Goal: Check status: Check status

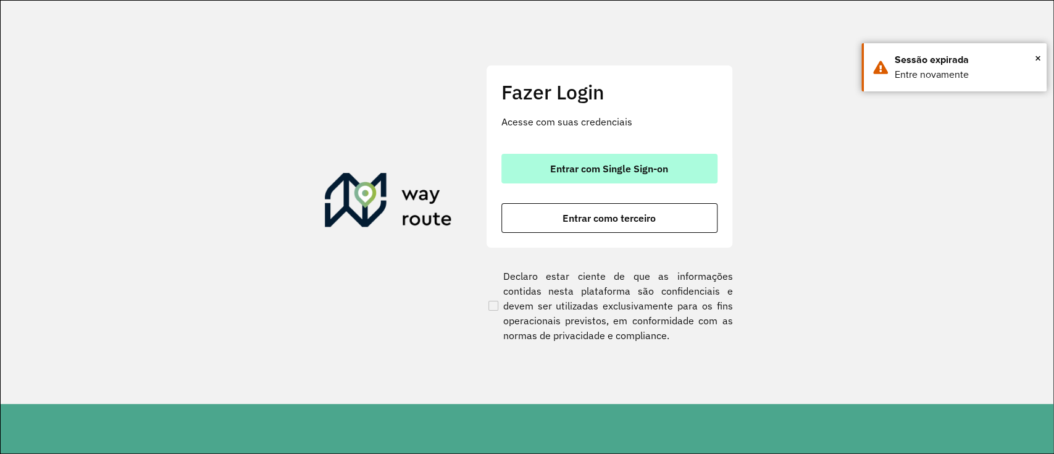
click at [637, 165] on span "Entrar com Single Sign-on" at bounding box center [609, 169] width 118 height 10
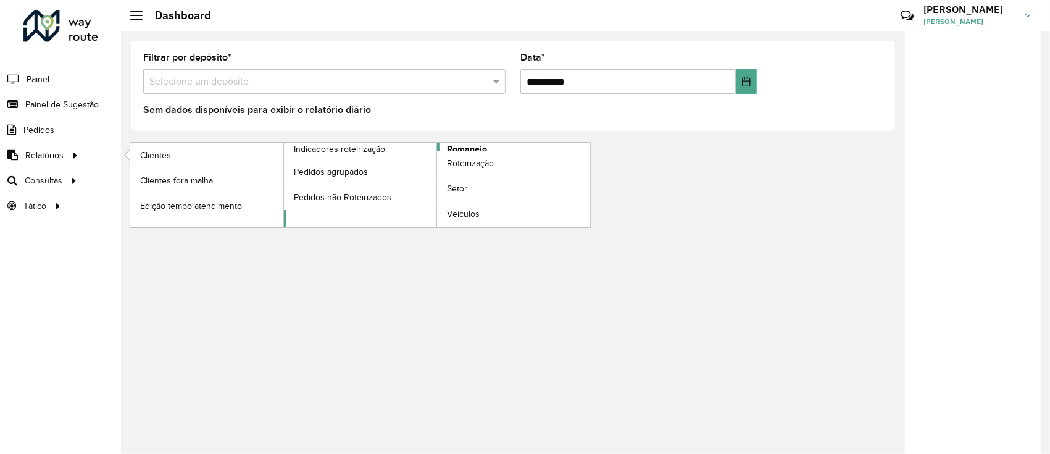
click at [468, 146] on span "Romaneio" at bounding box center [467, 149] width 40 height 13
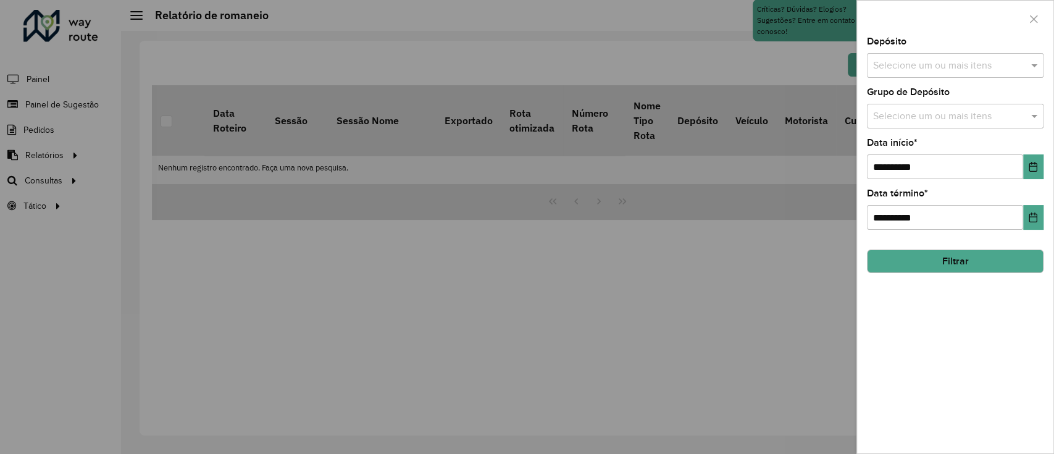
click at [912, 68] on input "text" at bounding box center [949, 66] width 158 height 15
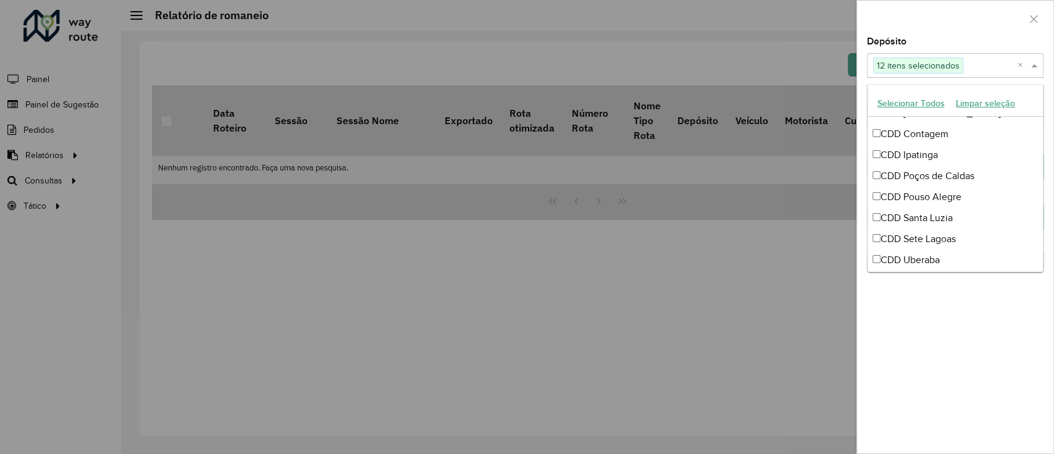
scroll to position [292, 0]
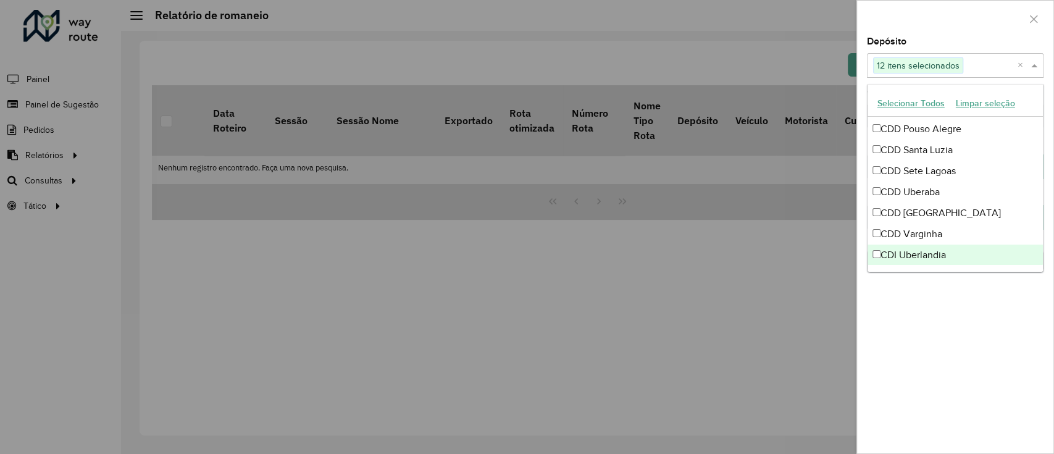
click at [946, 273] on hb-field-button "Filtrar" at bounding box center [955, 256] width 177 height 33
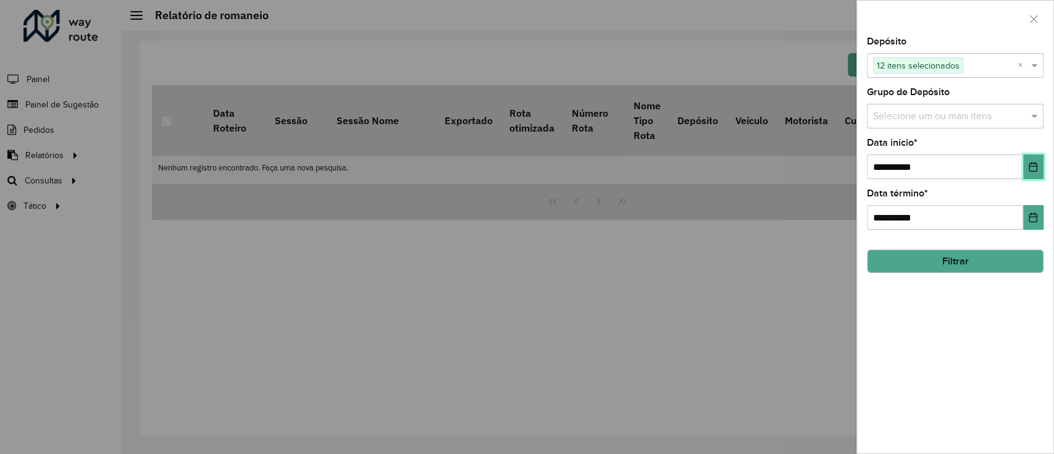
click at [1024, 169] on button "Choose Date" at bounding box center [1033, 166] width 20 height 25
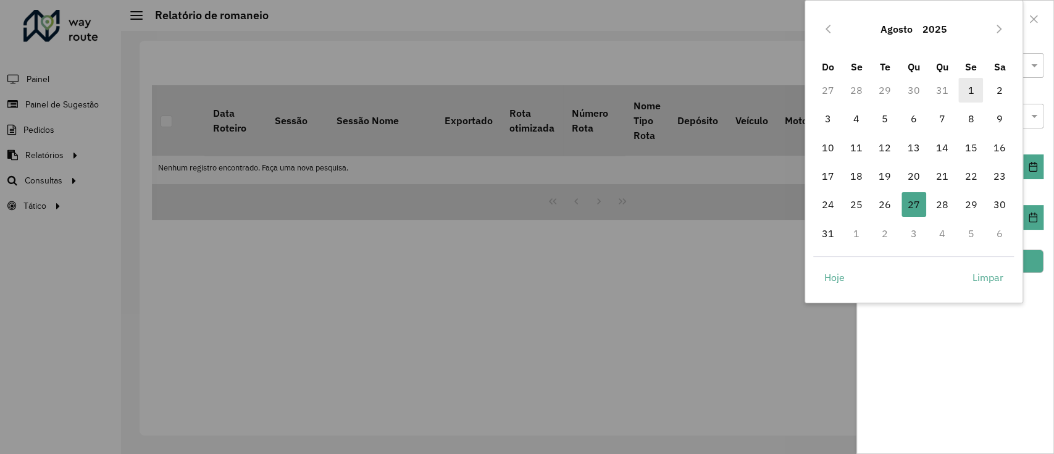
click at [968, 88] on span "1" at bounding box center [970, 90] width 25 height 25
type input "**********"
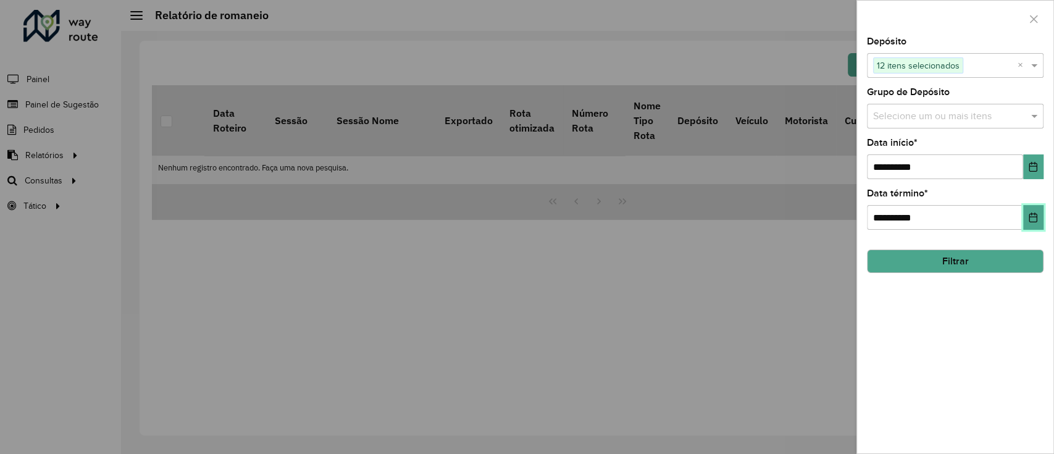
click at [1031, 212] on icon "Choose Date" at bounding box center [1033, 217] width 10 height 10
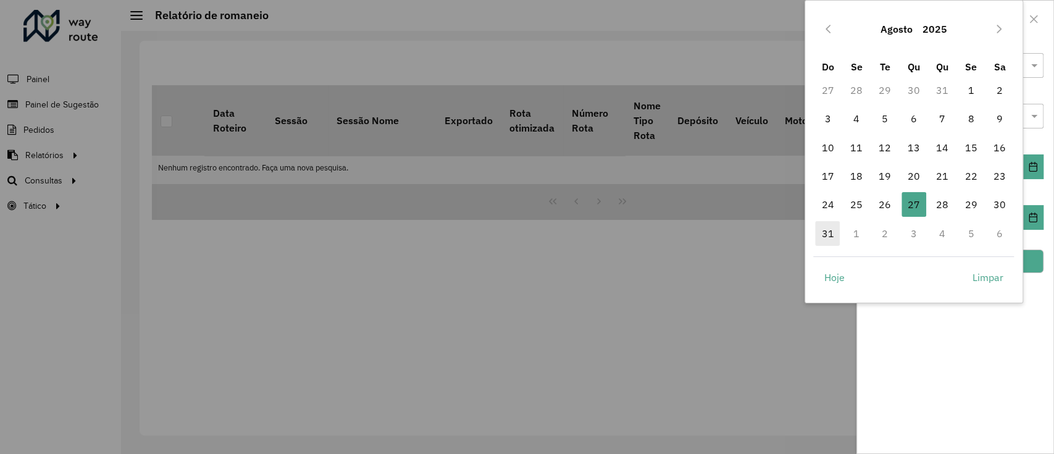
click at [821, 233] on span "31" at bounding box center [827, 233] width 25 height 25
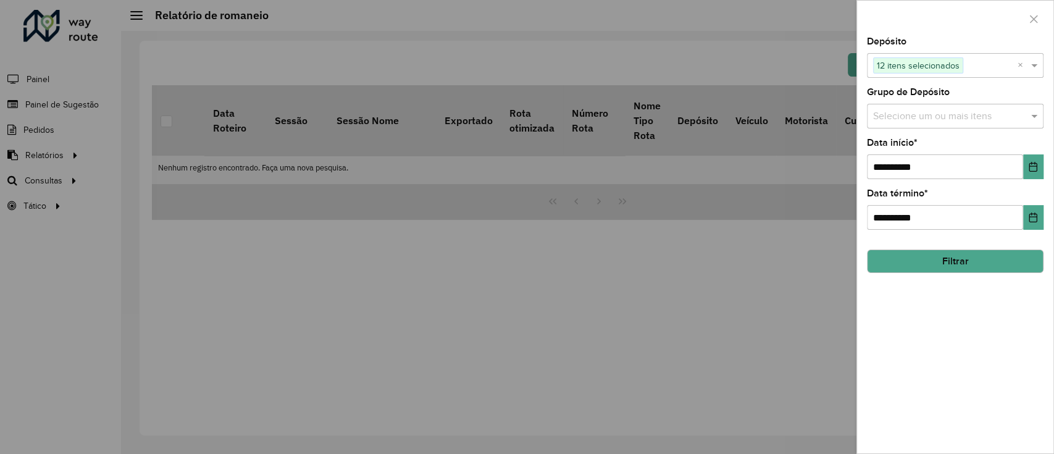
click at [955, 304] on div "**********" at bounding box center [955, 245] width 196 height 416
click at [1032, 212] on icon "Choose Date" at bounding box center [1033, 217] width 10 height 10
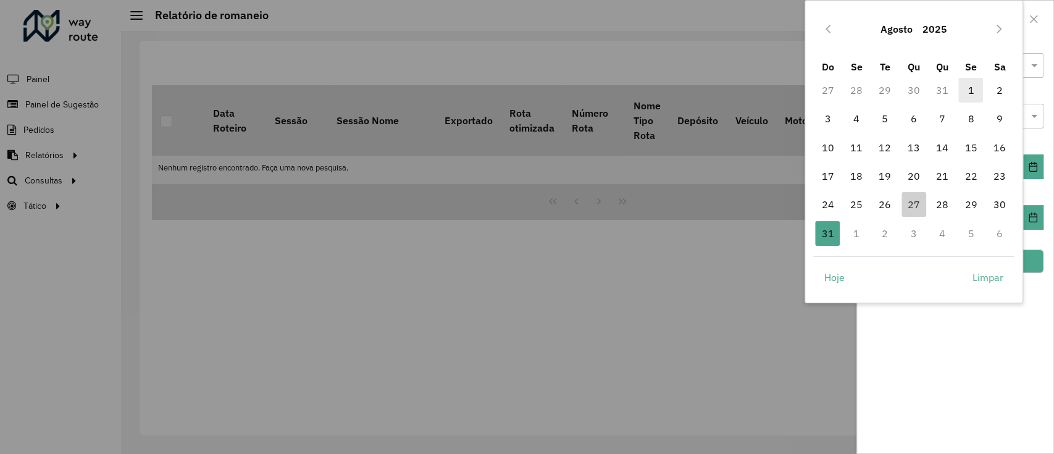
click at [971, 93] on span "1" at bounding box center [970, 90] width 25 height 25
type input "**********"
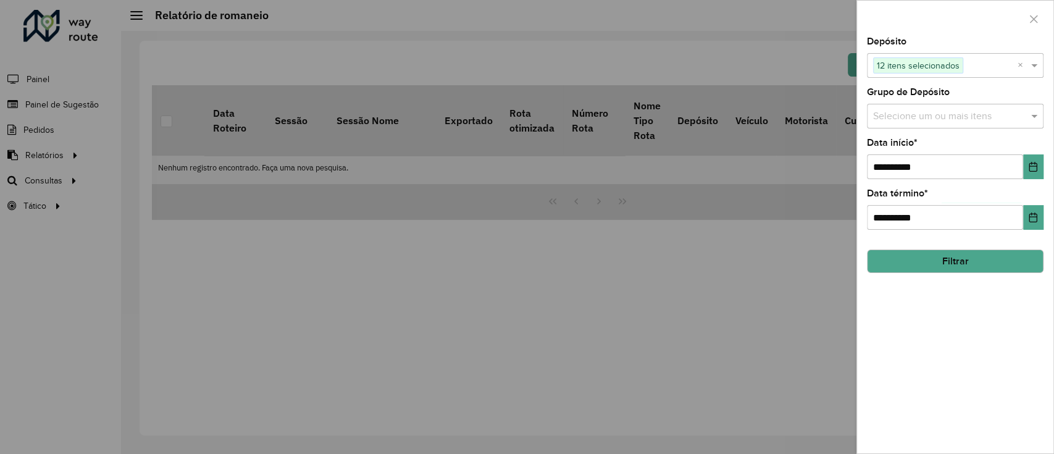
click at [977, 263] on button "Filtrar" at bounding box center [955, 260] width 177 height 23
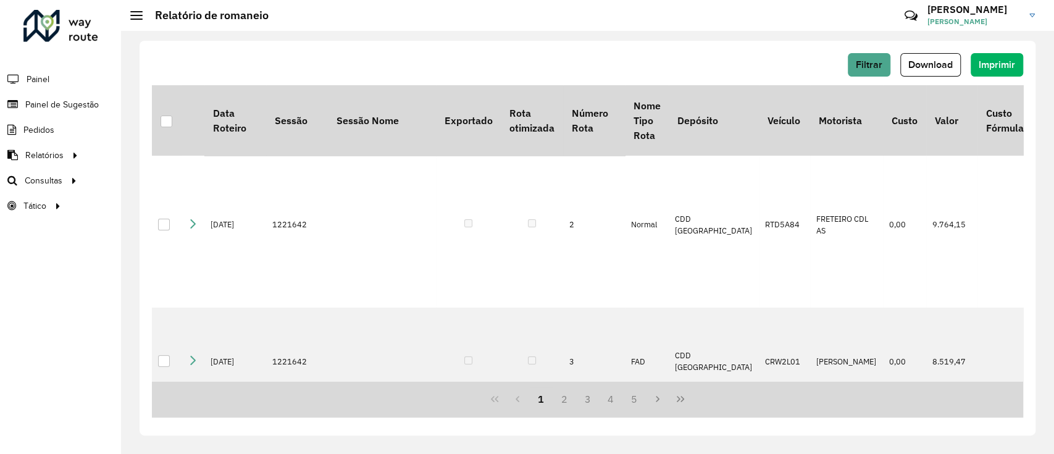
scroll to position [0, 0]
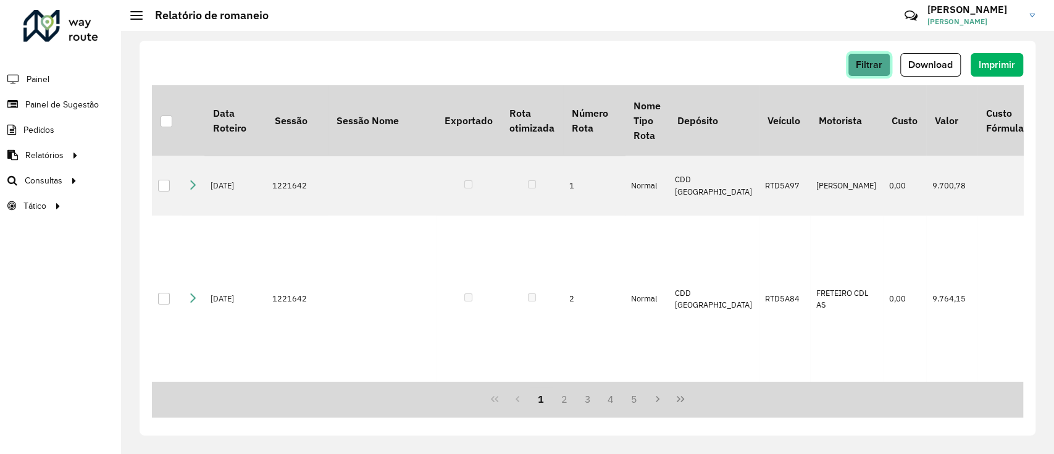
click at [867, 66] on span "Filtrar" at bounding box center [869, 64] width 27 height 10
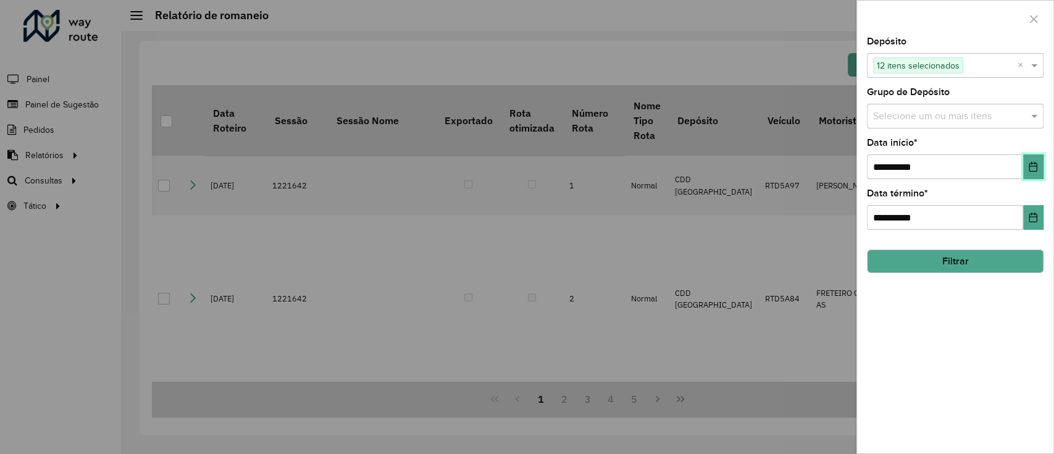
click at [1023, 163] on button "Choose Date" at bounding box center [1033, 166] width 20 height 25
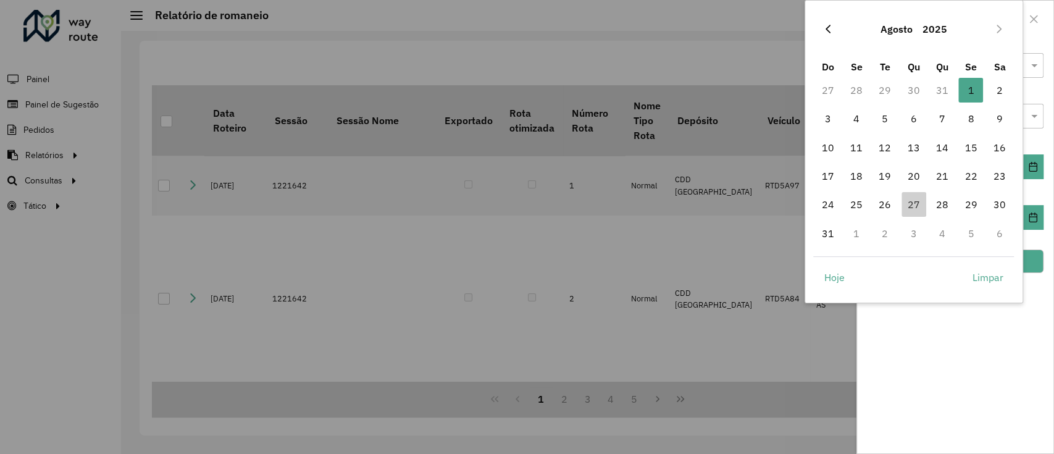
click at [831, 24] on icon "Previous Month" at bounding box center [828, 29] width 10 height 10
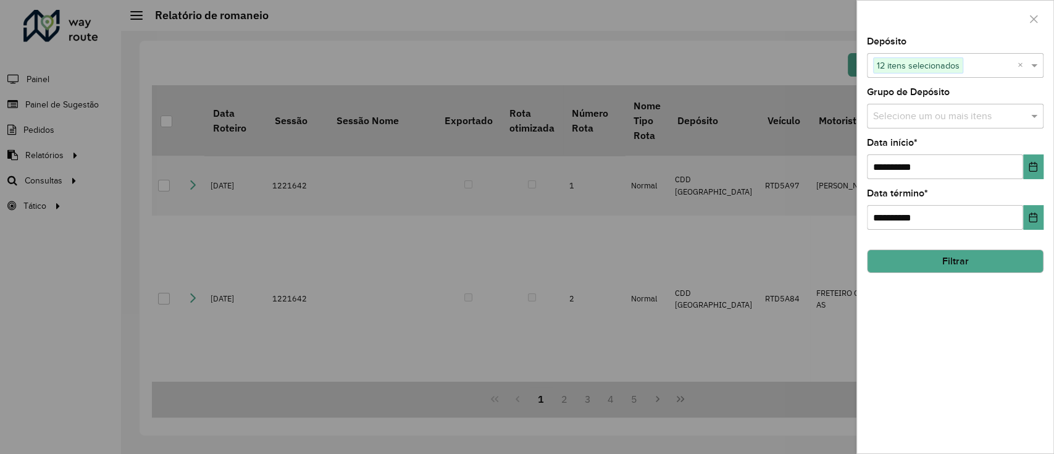
click at [831, 23] on div at bounding box center [527, 227] width 1054 height 454
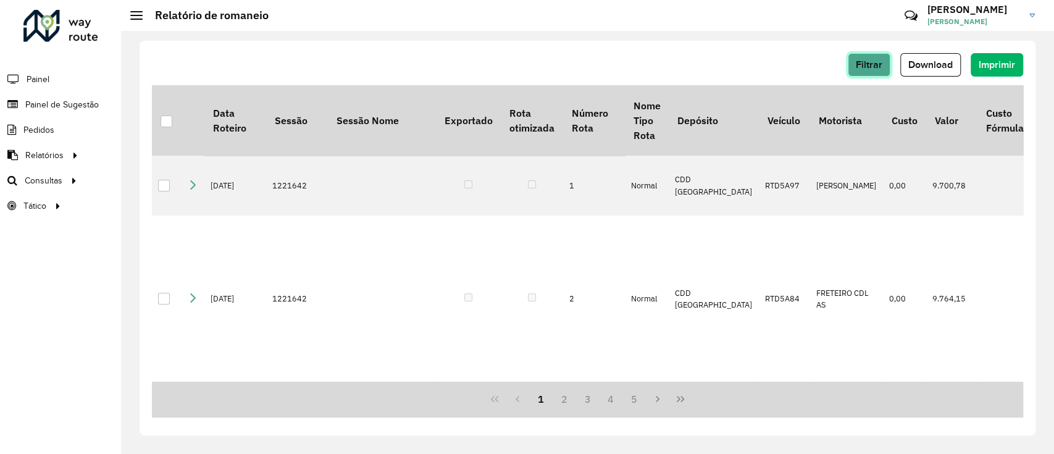
click at [874, 60] on span "Filtrar" at bounding box center [869, 64] width 27 height 10
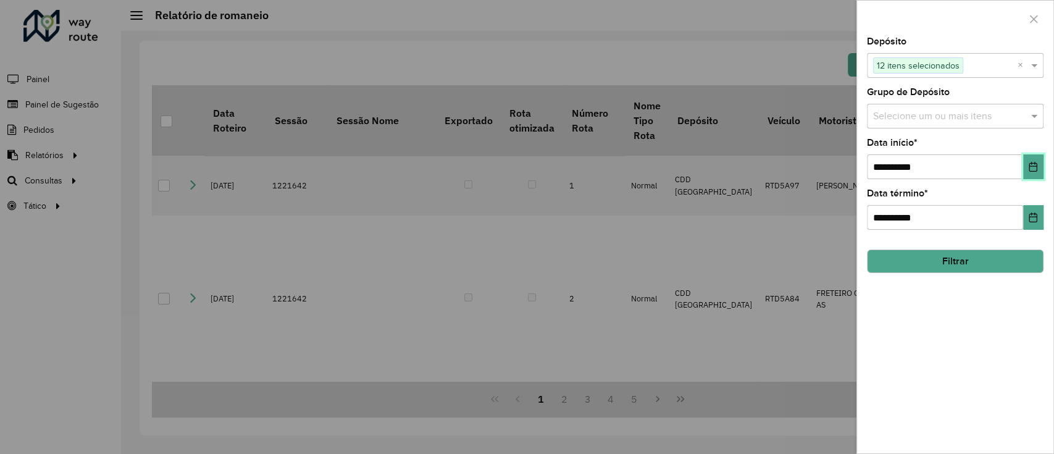
click at [1026, 168] on button "Choose Date" at bounding box center [1033, 166] width 20 height 25
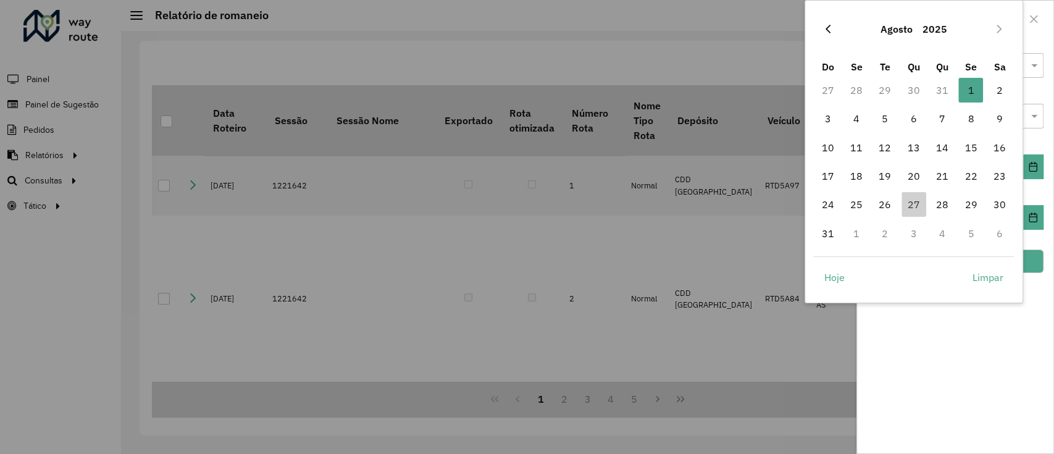
click at [826, 27] on icon "Previous Month" at bounding box center [828, 29] width 10 height 10
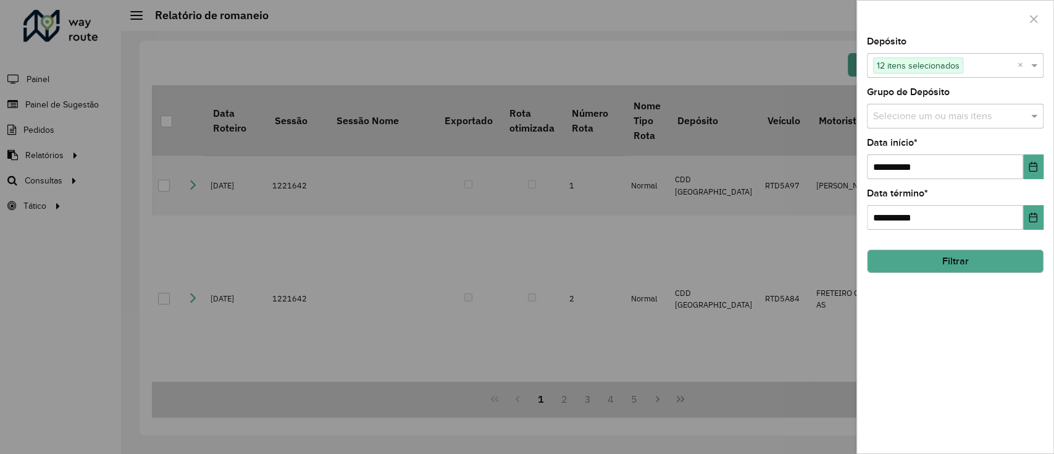
click at [826, 27] on div at bounding box center [527, 227] width 1054 height 454
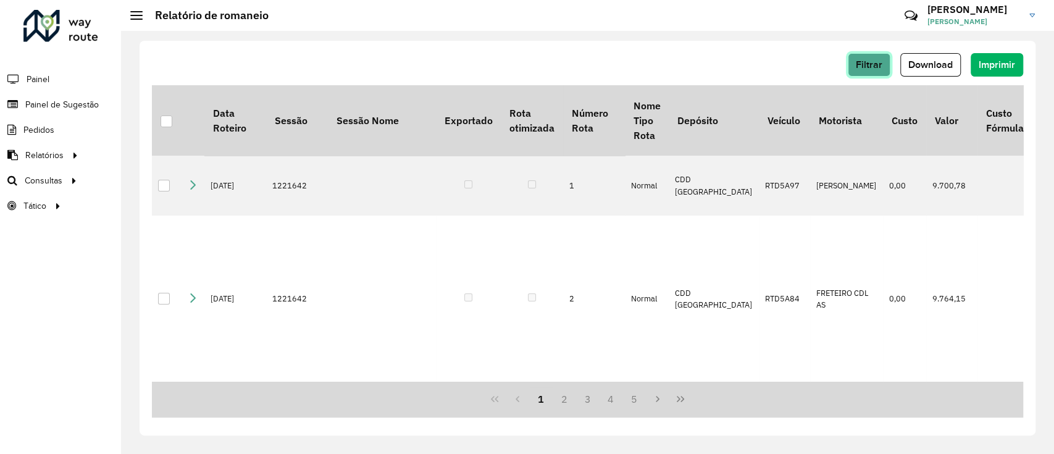
click at [873, 60] on span "Filtrar" at bounding box center [869, 64] width 27 height 10
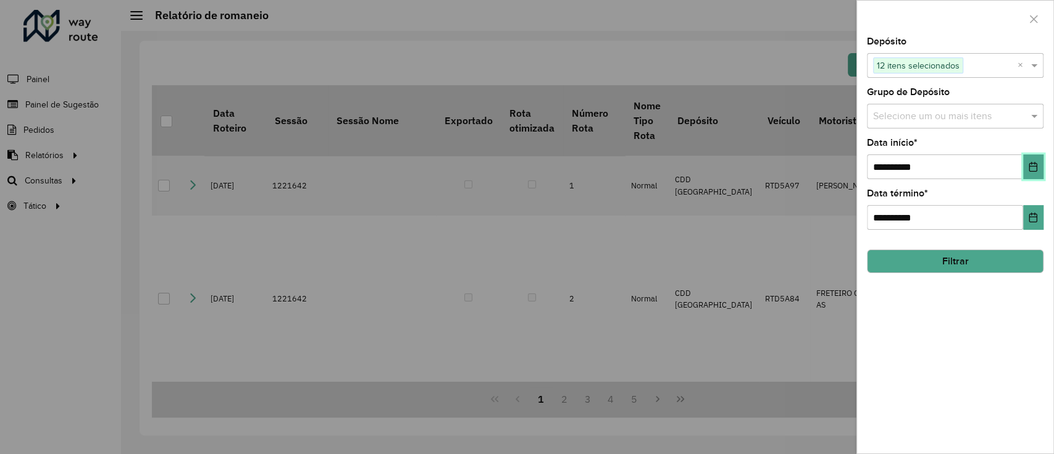
click at [1031, 165] on icon "Choose Date" at bounding box center [1033, 167] width 10 height 10
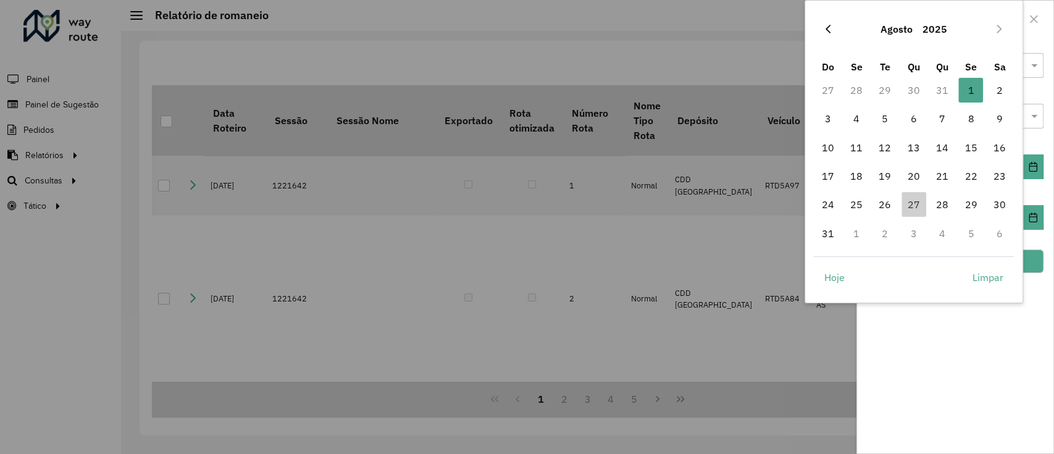
click at [832, 24] on icon "Previous Month" at bounding box center [828, 29] width 10 height 10
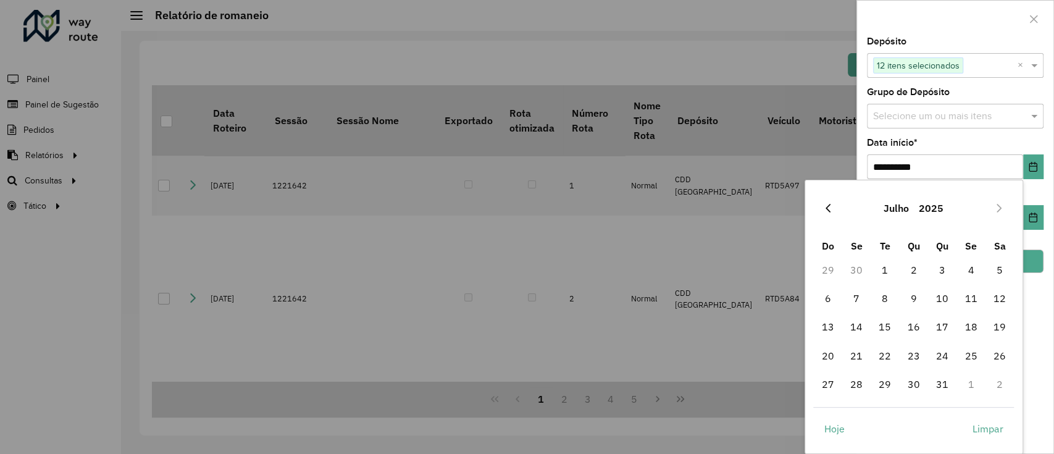
click at [828, 208] on icon "Previous Month" at bounding box center [828, 208] width 10 height 10
click at [826, 268] on span "1" at bounding box center [827, 270] width 25 height 25
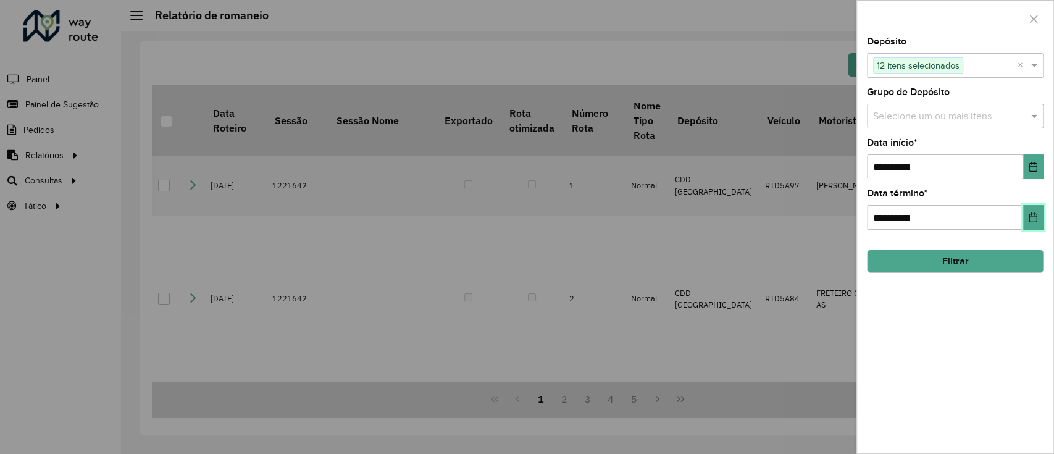
click at [1031, 221] on icon "Choose Date" at bounding box center [1033, 217] width 10 height 10
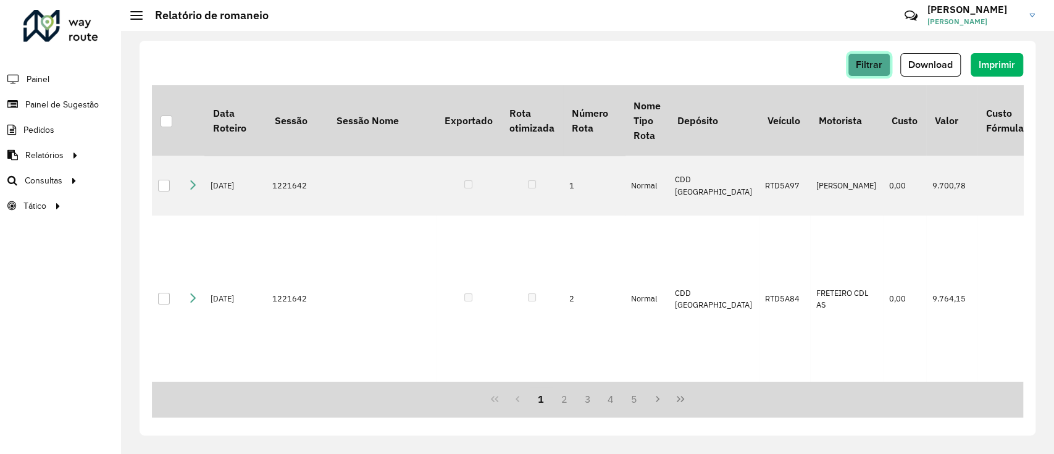
click at [874, 67] on span "Filtrar" at bounding box center [869, 64] width 27 height 10
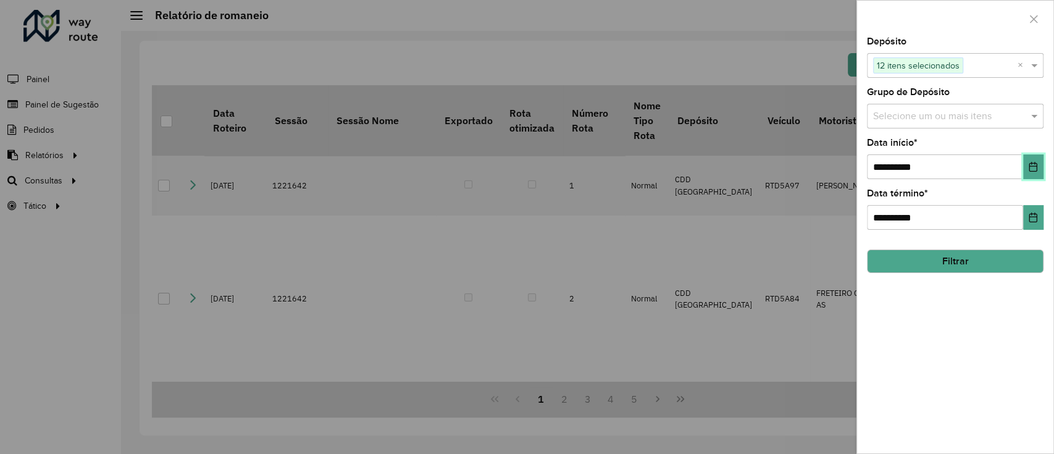
click at [1036, 170] on icon "Choose Date" at bounding box center [1033, 167] width 10 height 10
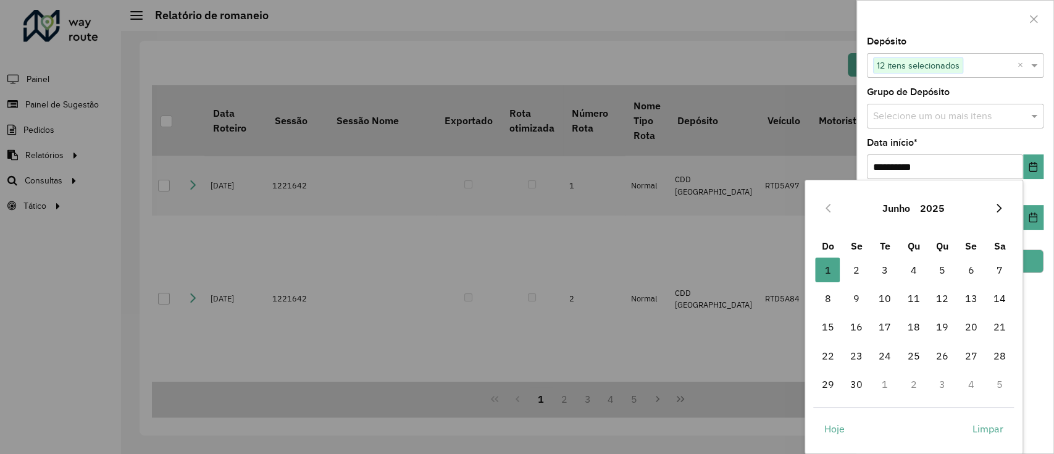
click at [1003, 206] on icon "Next Month" at bounding box center [999, 208] width 10 height 10
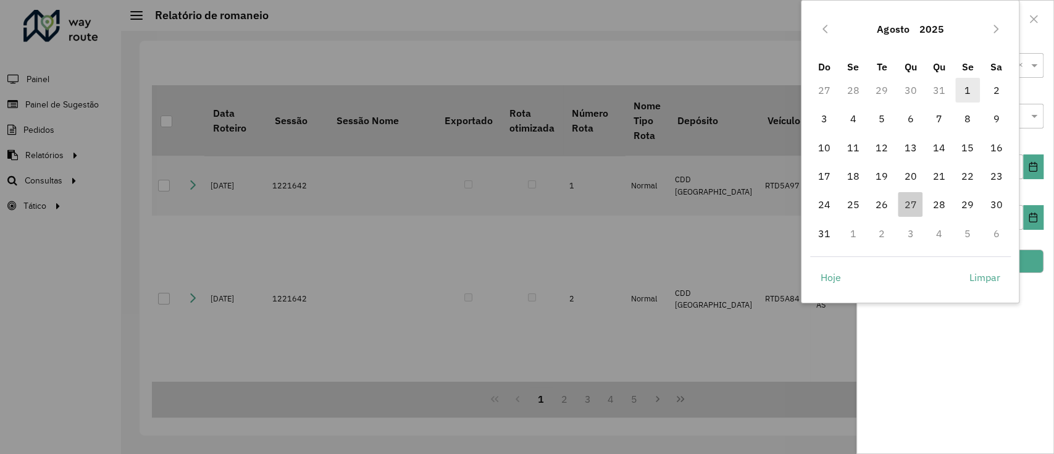
click at [967, 94] on span "1" at bounding box center [967, 90] width 25 height 25
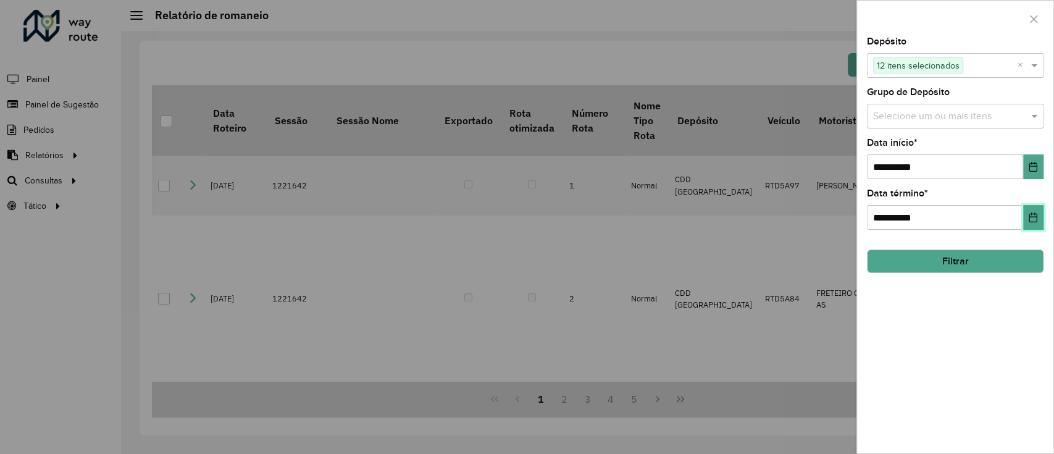
click at [1030, 222] on button "Choose Date" at bounding box center [1033, 217] width 20 height 25
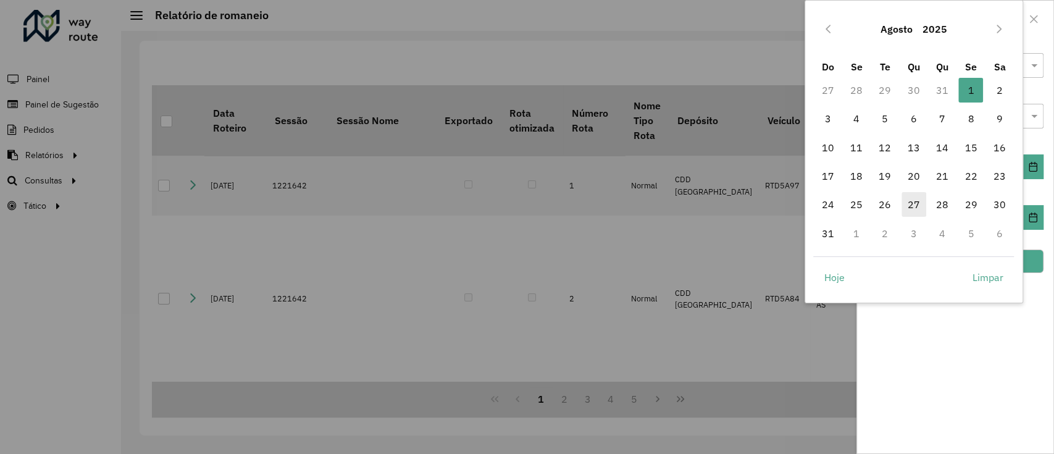
click at [911, 202] on span "27" at bounding box center [914, 204] width 25 height 25
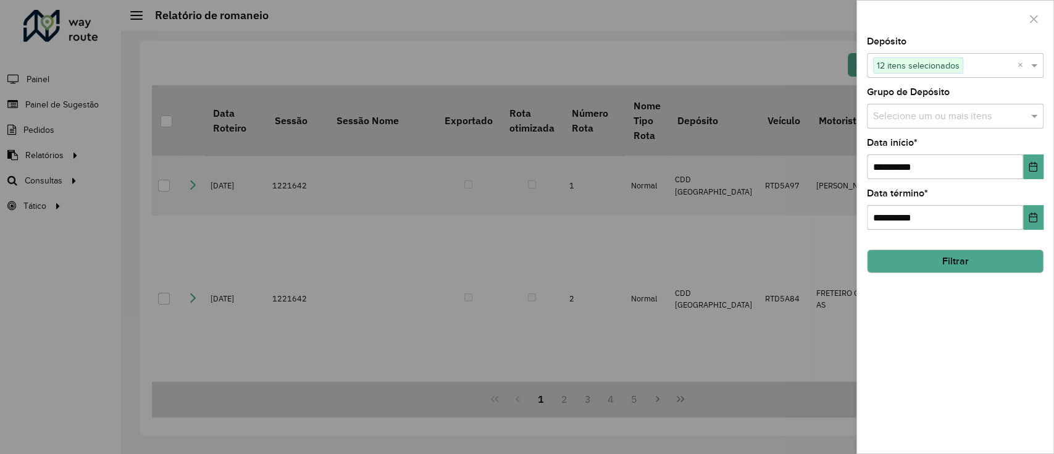
click at [1003, 261] on button "Filtrar" at bounding box center [955, 260] width 177 height 23
